Goal: Use online tool/utility: Use online tool/utility

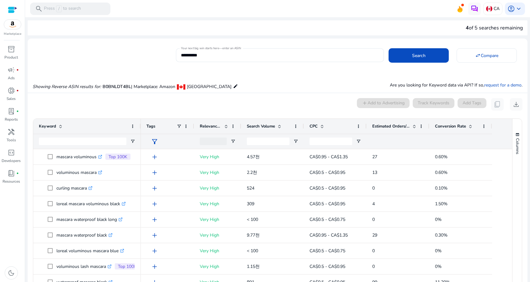
click at [315, 81] on div "Showing Reverse ASIN results for: B0BNLDT4BL | Marketplace: Amazon Canada edit …" at bounding box center [277, 80] width 499 height 26
click at [268, 107] on div "0 keyword(s) selected add Add to Advertising Track Keywords Add Tags content_co…" at bounding box center [277, 104] width 489 height 13
